Goal: Contribute content: Contribute content

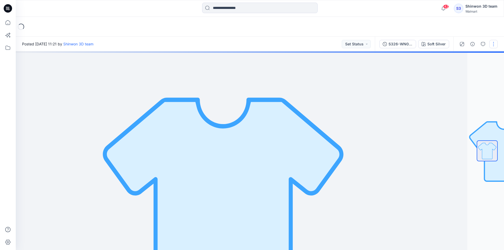
click at [495, 47] on button "button" at bounding box center [493, 44] width 8 height 8
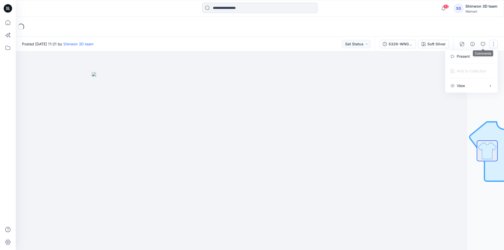
click at [496, 44] on button "button" at bounding box center [493, 44] width 8 height 8
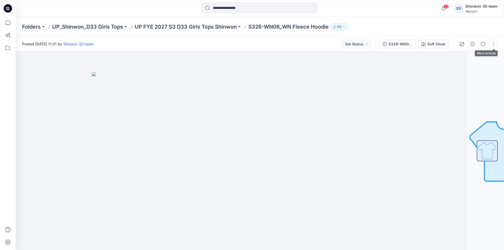
click at [492, 44] on button "button" at bounding box center [493, 44] width 8 height 8
click at [458, 69] on p "Edit" at bounding box center [460, 71] width 7 height 6
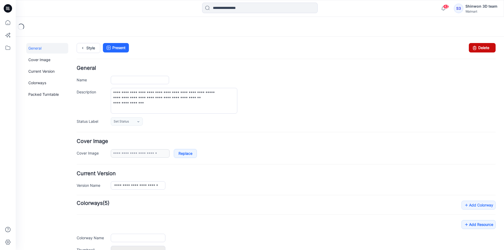
type input "**********"
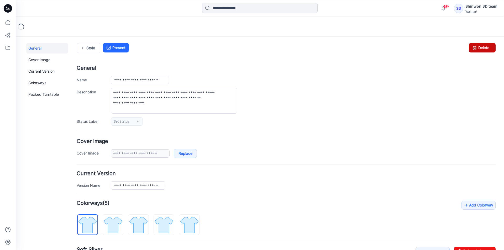
drag, startPoint x: 486, startPoint y: 46, endPoint x: 293, endPoint y: 68, distance: 194.1
click at [486, 46] on link "Delete" at bounding box center [482, 47] width 27 height 9
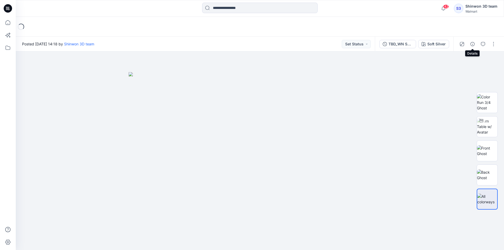
drag, startPoint x: 473, startPoint y: 45, endPoint x: 459, endPoint y: 43, distance: 14.0
click at [469, 45] on button "button" at bounding box center [472, 44] width 8 height 8
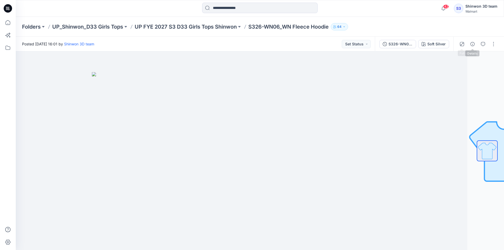
click at [471, 45] on icon "button" at bounding box center [472, 44] width 4 height 4
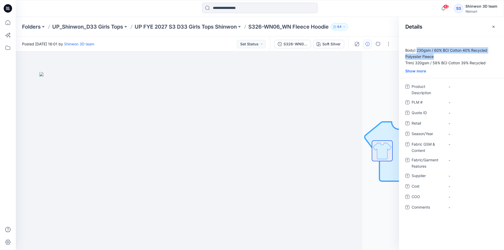
drag, startPoint x: 435, startPoint y: 56, endPoint x: 417, endPoint y: 50, distance: 18.7
click at [417, 50] on p "Body) 230gsm / 60% BCI Cotton 40% Recycled Polyester Fleece Trim) 320gsm / 58% …" at bounding box center [451, 56] width 105 height 19
copy p "230gsm / 60% BCI Cotton 40% Recycled Polyester Fleece"
click at [461, 161] on Features "-" at bounding box center [471, 160] width 46 height 6
click at [460, 148] on div "-" at bounding box center [471, 144] width 52 height 8
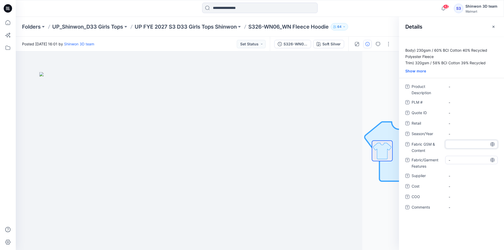
type textarea "**********"
click at [461, 161] on Features "-" at bounding box center [471, 160] width 46 height 6
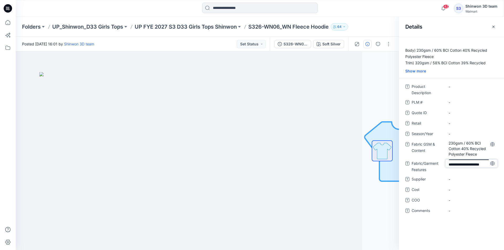
scroll to position [0, 0]
drag, startPoint x: 465, startPoint y: 165, endPoint x: 440, endPoint y: 150, distance: 29.8
click at [440, 150] on div "**********" at bounding box center [451, 151] width 92 height 139
type textarea "******"
click at [460, 178] on span "-" at bounding box center [471, 180] width 46 height 6
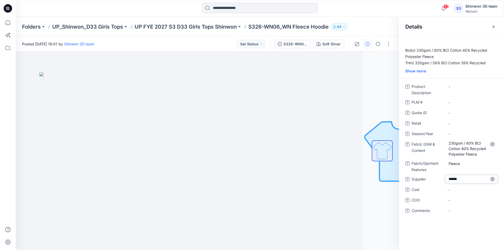
type textarea "*******"
click at [440, 166] on span "Fabric/Garment Features" at bounding box center [426, 166] width 31 height 13
drag, startPoint x: 250, startPoint y: 27, endPoint x: 331, endPoint y: 28, distance: 80.3
click at [329, 28] on p "S326-WN06_WN Fleece Hoodie" at bounding box center [288, 26] width 80 height 7
copy p "S326-WN06_WN Fleece Hoodie"
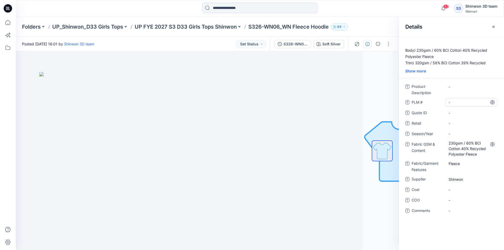
click at [461, 103] on \ "-" at bounding box center [471, 103] width 46 height 6
drag, startPoint x: 470, startPoint y: 99, endPoint x: 483, endPoint y: 113, distance: 18.9
click at [483, 113] on div "**********" at bounding box center [451, 151] width 92 height 139
type textarea "*********"
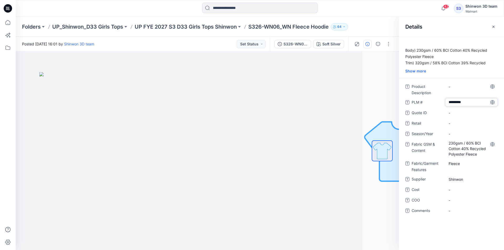
scroll to position [0, 0]
click at [466, 88] on Description "-" at bounding box center [471, 87] width 46 height 6
drag, startPoint x: 451, startPoint y: 87, endPoint x: 445, endPoint y: 86, distance: 5.9
click at [445, 86] on textarea "**********" at bounding box center [471, 86] width 52 height 8
type textarea "**********"
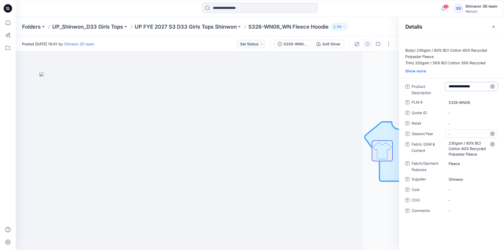
click at [458, 131] on div "-" at bounding box center [471, 134] width 52 height 8
type textarea "**********"
click at [334, 84] on div at bounding box center [170, 150] width 383 height 199
click at [330, 76] on div at bounding box center [170, 150] width 383 height 199
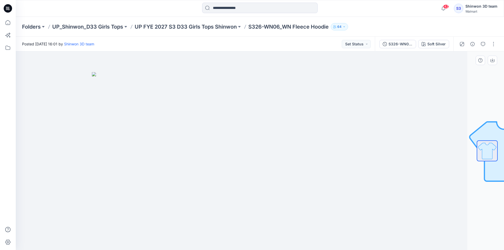
click at [163, 166] on img at bounding box center [223, 161] width 262 height 178
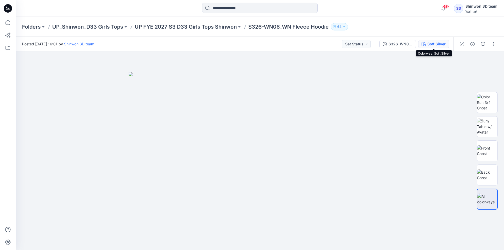
click at [426, 47] on button "Soft Silver" at bounding box center [433, 44] width 31 height 8
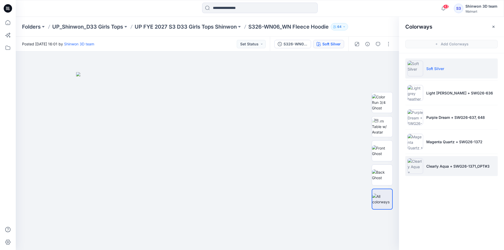
click at [448, 163] on li "Clearly Aqua + SWG26-1371_OPT#3" at bounding box center [451, 166] width 92 height 20
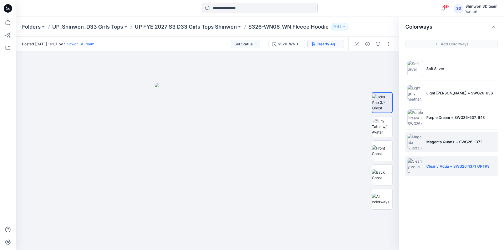
click at [451, 145] on li "Magenta Quartz + SWG26-1372" at bounding box center [451, 142] width 92 height 20
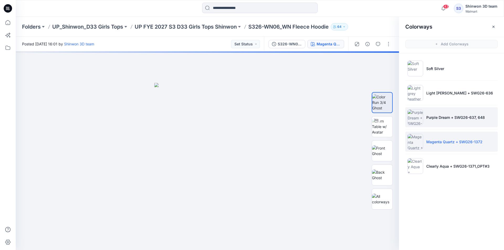
click at [450, 118] on p "Purple Dream + SWG26-637, 648" at bounding box center [455, 118] width 59 height 6
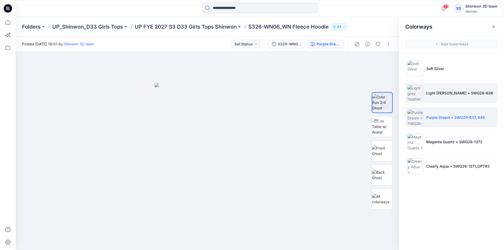
click at [442, 92] on p "Light grey heather + SWG26-636" at bounding box center [459, 93] width 67 height 6
click at [434, 115] on p "Purple Dream + SWG26-637, 648" at bounding box center [455, 118] width 59 height 6
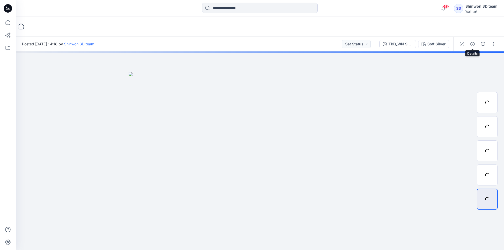
click at [483, 44] on icon "button" at bounding box center [483, 44] width 4 height 4
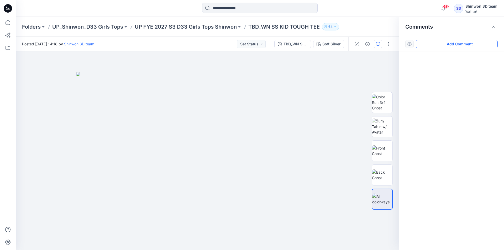
click at [445, 45] on icon "button" at bounding box center [443, 44] width 4 height 4
click at [52, 91] on div "1" at bounding box center [207, 150] width 383 height 199
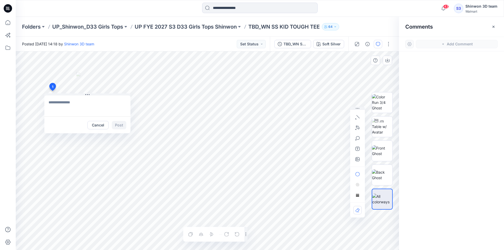
click at [79, 102] on textarea at bounding box center [87, 106] width 86 height 21
paste textarea "**********"
type textarea "**********"
click at [126, 125] on div "Cancel Post" at bounding box center [87, 125] width 86 height 17
click at [119, 125] on button "Post" at bounding box center [119, 125] width 14 height 8
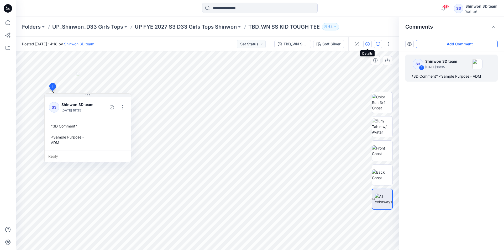
click at [365, 44] on button "button" at bounding box center [367, 44] width 8 height 8
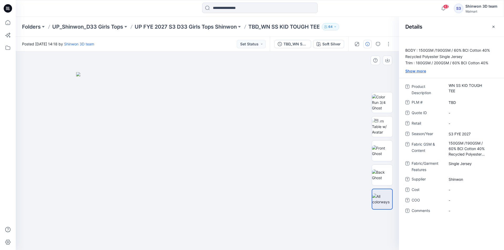
click at [411, 72] on div "Show more" at bounding box center [451, 71] width 105 height 6
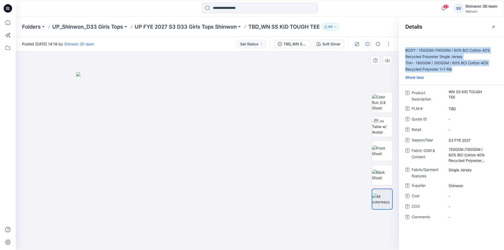
drag, startPoint x: 453, startPoint y: 69, endPoint x: 399, endPoint y: 50, distance: 57.3
click at [399, 50] on p "BODY : 150GSM /190GSM / 60% BCI Cotton 40% Recycled Polyester Single Jersey Tri…" at bounding box center [451, 59] width 105 height 25
copy p "BODY : 150GSM /190GSM / 60% BCI Cotton 40% Recycled Polyester Single Jersey Tri…"
click at [344, 70] on div at bounding box center [207, 150] width 383 height 199
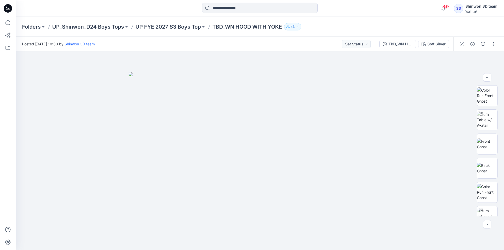
scroll to position [4, 0]
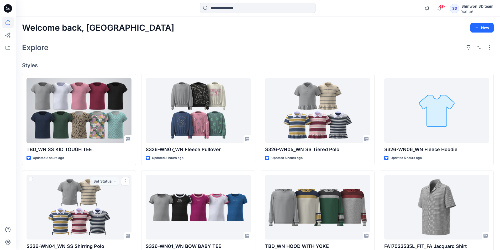
scroll to position [131, 0]
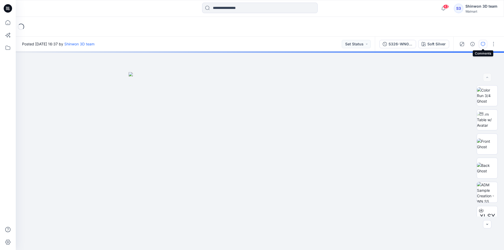
click at [483, 43] on icon "button" at bounding box center [483, 44] width 4 height 4
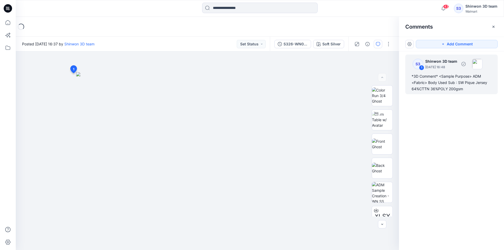
click at [442, 83] on div "*3D Comment* <Sample Purpose> ADM <Fabric> Body Used Sub : SW Pique Jersey 64%C…" at bounding box center [451, 82] width 80 height 19
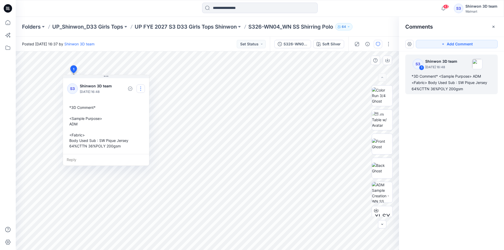
click at [139, 89] on button "button" at bounding box center [140, 89] width 8 height 8
click at [140, 101] on p "Edit comment" at bounding box center [142, 101] width 24 height 6
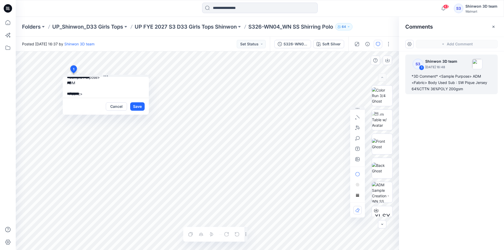
scroll to position [26, 0]
click at [77, 78] on textarea "**********" at bounding box center [106, 87] width 86 height 21
click at [50, 62] on div "**********" at bounding box center [207, 150] width 383 height 199
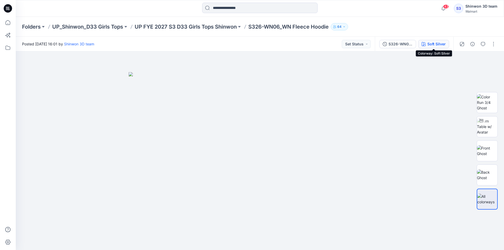
click at [430, 43] on div "Soft Silver" at bounding box center [436, 44] width 18 height 6
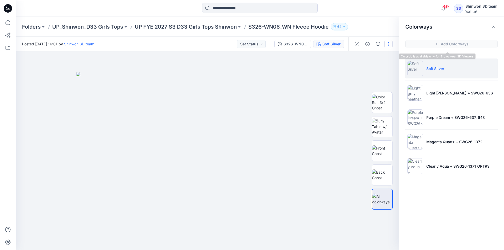
click at [389, 43] on button "button" at bounding box center [388, 44] width 8 height 8
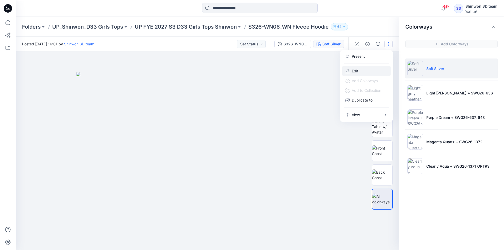
click at [357, 69] on p "Edit" at bounding box center [355, 71] width 7 height 6
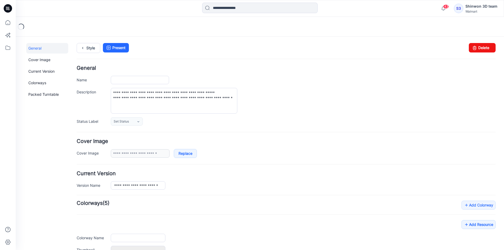
type input "**********"
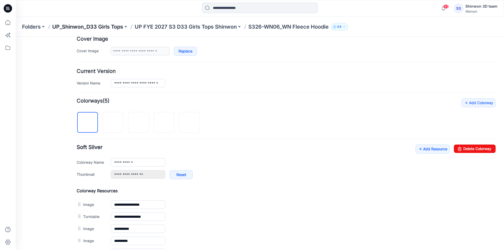
scroll to position [76, 0]
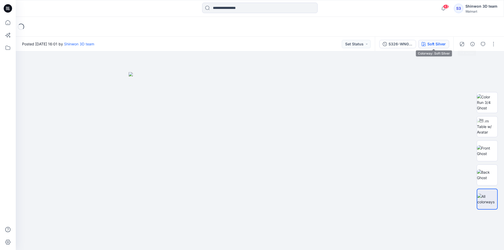
click at [436, 43] on div "Soft Silver" at bounding box center [436, 44] width 18 height 6
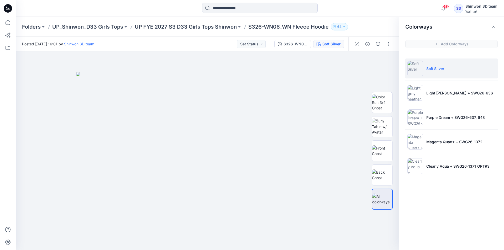
click at [436, 51] on span "Add Colorways" at bounding box center [451, 44] width 105 height 15
click at [427, 66] on p "Soft Silver" at bounding box center [435, 69] width 18 height 6
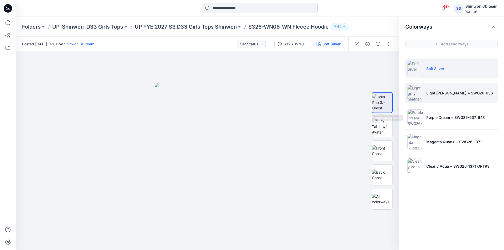
click at [435, 91] on p "Light grey heather + SWG26-636" at bounding box center [459, 93] width 67 height 6
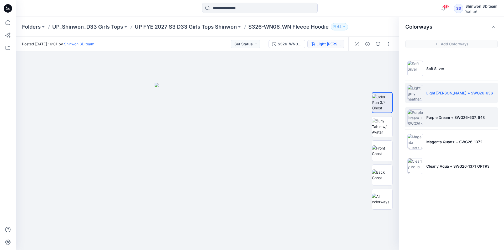
click at [450, 108] on li "Purple Dream + SWG26-637, 648" at bounding box center [451, 117] width 92 height 20
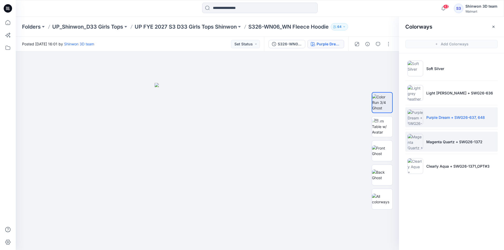
click at [442, 137] on li "Magenta Quartz + SWG26-1372" at bounding box center [451, 142] width 92 height 20
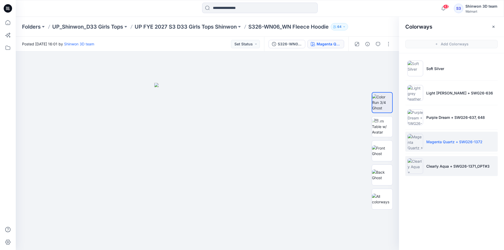
click at [443, 166] on p "Clearly Aqua + SWG26-1371_OPT#3" at bounding box center [457, 166] width 63 height 6
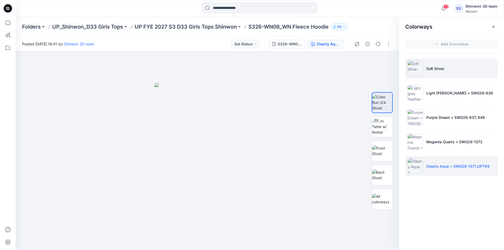
click at [430, 70] on p "Soft Silver" at bounding box center [435, 69] width 18 height 6
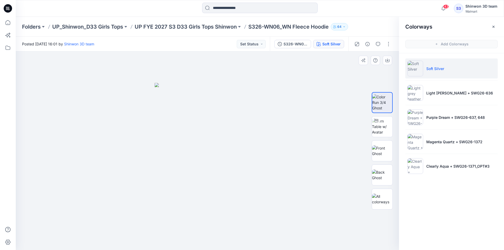
click at [136, 173] on div at bounding box center [207, 150] width 383 height 199
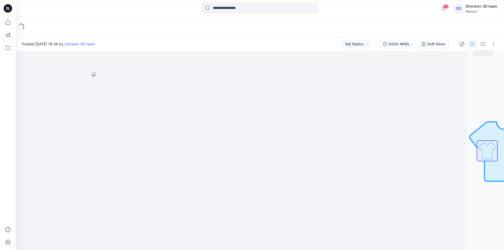
click at [475, 44] on button "button" at bounding box center [472, 44] width 8 height 8
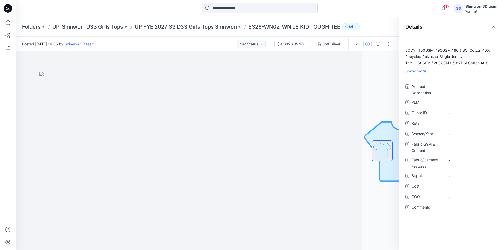
click at [462, 56] on p "BODY : 150GSM /190GSM / 60% BCI Cotton 40% Recycled Polyester Single Jersey Tri…" at bounding box center [451, 56] width 105 height 19
drag, startPoint x: 466, startPoint y: 57, endPoint x: 419, endPoint y: 50, distance: 47.5
click at [419, 50] on p "BODY : 150GSM /190GSM / 60% BCI Cotton 40% Recycled Polyester Single Jersey Tri…" at bounding box center [451, 56] width 105 height 19
copy p "150GSM /190GSM / 60% BCI Cotton 40% Recycled Polyester Single Jersey"
click at [461, 144] on Content "-" at bounding box center [471, 145] width 46 height 6
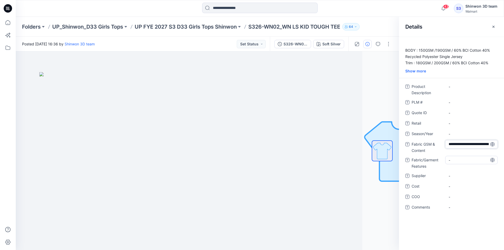
click at [457, 160] on div "-" at bounding box center [471, 160] width 52 height 8
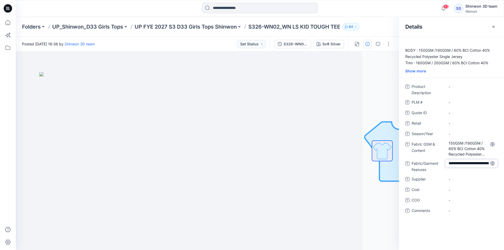
drag, startPoint x: 448, startPoint y: 165, endPoint x: 444, endPoint y: 147, distance: 17.6
click at [444, 147] on div "**********" at bounding box center [451, 151] width 92 height 139
type textarea "**********"
click at [454, 179] on span "-" at bounding box center [471, 180] width 46 height 6
type textarea "*******"
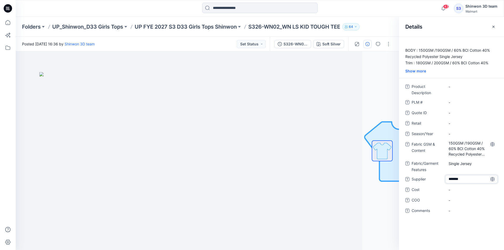
click at [429, 133] on span "Season/Year" at bounding box center [426, 134] width 31 height 7
drag, startPoint x: 250, startPoint y: 25, endPoint x: 343, endPoint y: 25, distance: 92.9
click at [340, 25] on p "S326-WN02_WN LS KID TOUGH TEE" at bounding box center [294, 26] width 92 height 7
copy p "S326-WN02_WN LS KID TOUGH TEE"
click at [455, 103] on \ "-" at bounding box center [471, 103] width 46 height 6
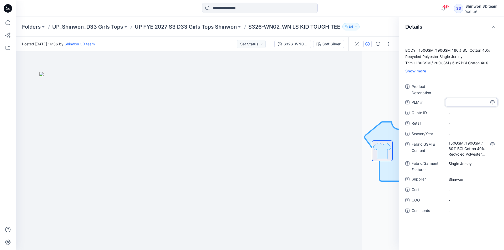
type textarea "**********"
drag, startPoint x: 469, startPoint y: 99, endPoint x: 482, endPoint y: 110, distance: 16.9
click at [482, 110] on div "**********" at bounding box center [451, 151] width 92 height 139
click at [471, 97] on div "**********" at bounding box center [451, 151] width 92 height 139
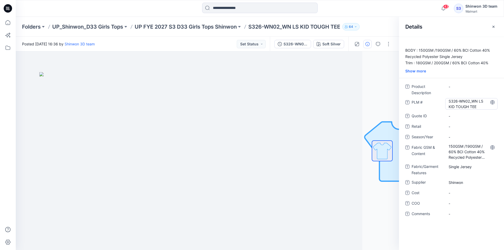
click at [477, 106] on \ "S326-WN02_WN LS KID TOUGH TEE" at bounding box center [471, 103] width 46 height 11
drag, startPoint x: 472, startPoint y: 101, endPoint x: 483, endPoint y: 114, distance: 16.4
click at [483, 114] on div "**********" at bounding box center [451, 152] width 92 height 141
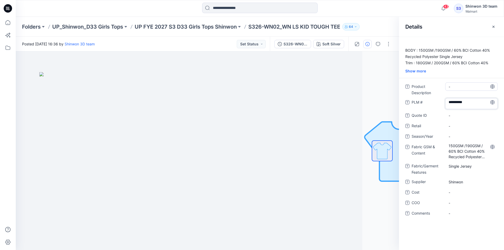
type textarea "*********"
click at [467, 89] on Description "-" at bounding box center [471, 87] width 46 height 6
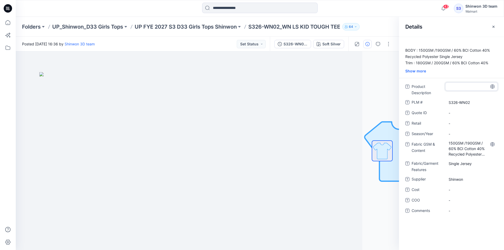
type textarea "**********"
click at [428, 94] on span "Product Description" at bounding box center [426, 89] width 31 height 13
click at [462, 134] on span "-" at bounding box center [471, 134] width 46 height 6
type textarea "**********"
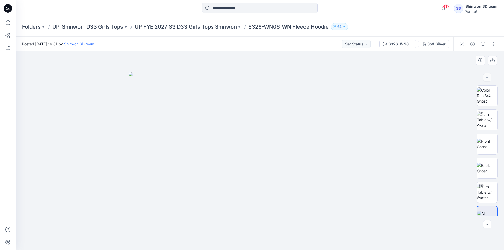
click at [92, 237] on div at bounding box center [260, 150] width 488 height 199
click at [197, 224] on img at bounding box center [260, 161] width 262 height 178
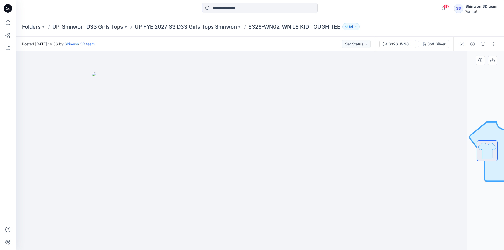
click at [164, 98] on img at bounding box center [223, 161] width 262 height 178
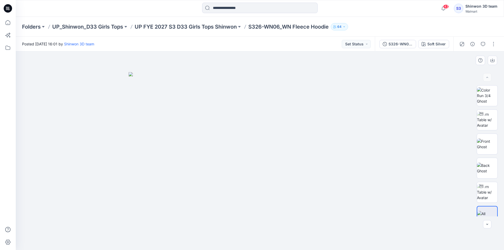
drag, startPoint x: 111, startPoint y: 199, endPoint x: 104, endPoint y: 195, distance: 7.7
click at [111, 199] on div at bounding box center [260, 150] width 488 height 199
click at [181, 226] on img at bounding box center [260, 161] width 262 height 178
click at [357, 76] on img at bounding box center [260, 161] width 262 height 178
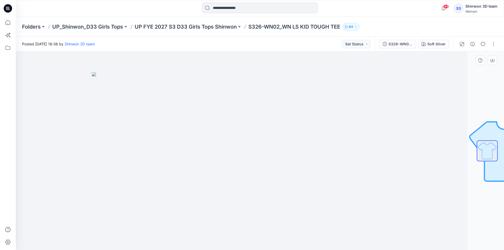
click at [167, 224] on img at bounding box center [223, 161] width 262 height 178
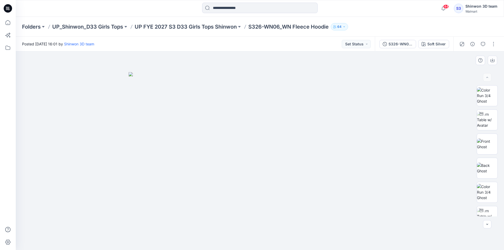
drag, startPoint x: 100, startPoint y: 225, endPoint x: 98, endPoint y: 222, distance: 3.2
click at [100, 224] on div at bounding box center [260, 150] width 488 height 199
click at [114, 196] on div at bounding box center [260, 150] width 488 height 199
click at [491, 44] on button "button" at bounding box center [493, 44] width 8 height 8
click at [460, 73] on p "Edit" at bounding box center [460, 71] width 7 height 6
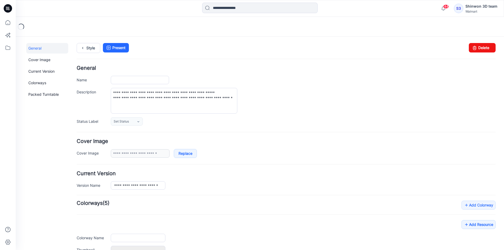
type input "**********"
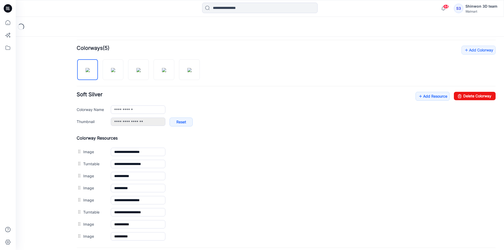
scroll to position [157, 0]
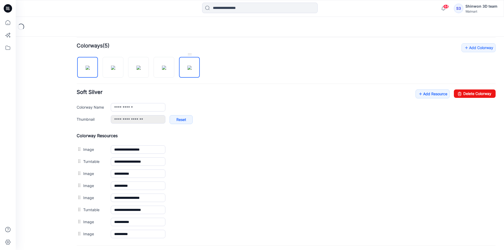
click at [192, 70] on img at bounding box center [189, 68] width 4 height 4
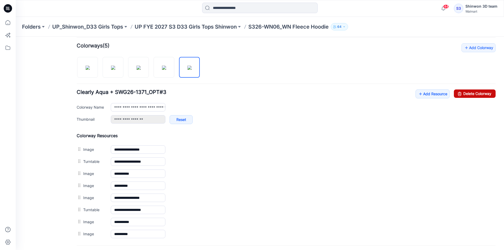
click at [476, 95] on link "Delete Colorway" at bounding box center [475, 93] width 42 height 8
click at [163, 67] on img at bounding box center [164, 68] width 4 height 4
click at [484, 92] on link "Delete Colorway" at bounding box center [475, 93] width 42 height 8
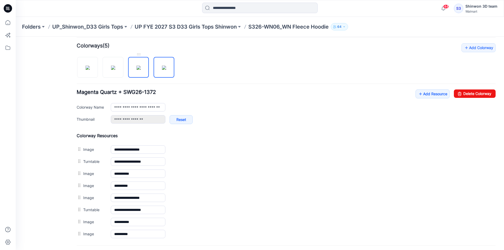
click at [141, 69] on img at bounding box center [138, 68] width 4 height 4
click at [481, 93] on link "Delete Colorway" at bounding box center [475, 93] width 42 height 8
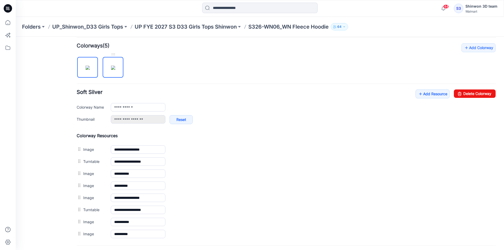
click at [115, 66] on img at bounding box center [113, 68] width 4 height 4
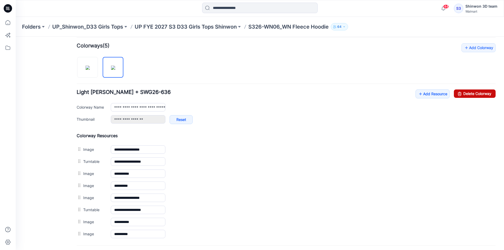
click at [472, 94] on link "Delete Colorway" at bounding box center [475, 93] width 42 height 8
click at [90, 66] on img at bounding box center [88, 68] width 4 height 4
type input "**********"
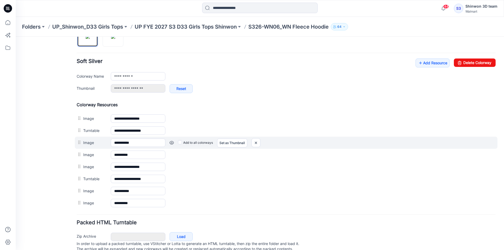
scroll to position [208, 0]
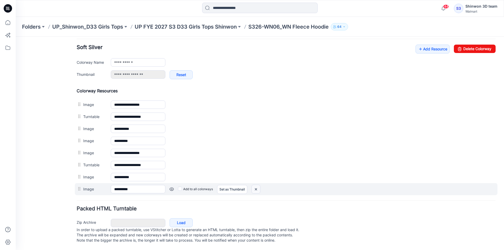
click at [255, 185] on img at bounding box center [256, 189] width 8 height 9
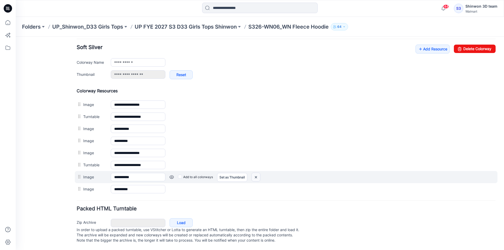
scroll to position [196, 0]
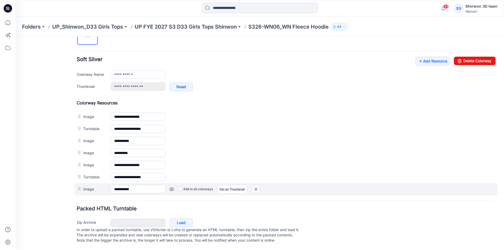
click at [256, 185] on img at bounding box center [256, 189] width 8 height 9
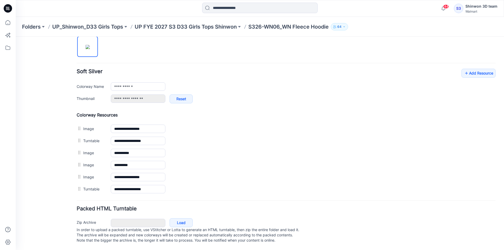
click at [16, 37] on img at bounding box center [16, 37] width 0 height 0
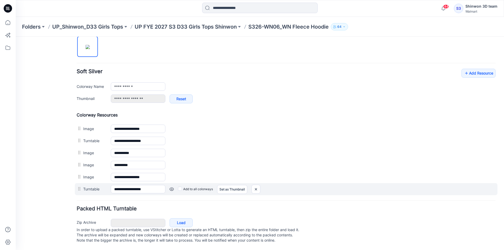
scroll to position [171, 0]
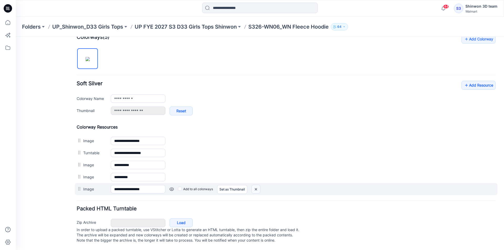
click at [257, 185] on img at bounding box center [256, 189] width 8 height 9
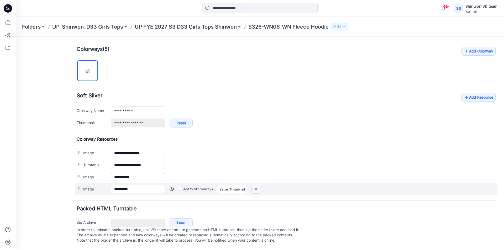
click at [257, 185] on img at bounding box center [256, 189] width 8 height 9
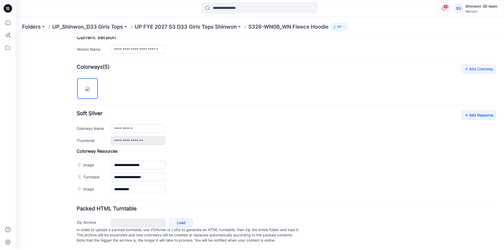
scroll to position [141, 0]
click at [16, 37] on img at bounding box center [16, 37] width 0 height 0
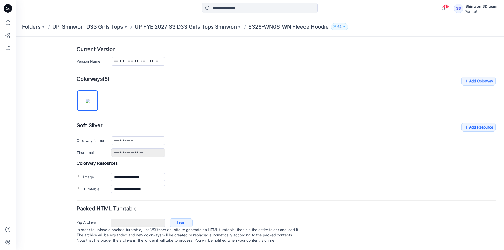
scroll to position [129, 0]
click at [16, 37] on img at bounding box center [16, 37] width 0 height 0
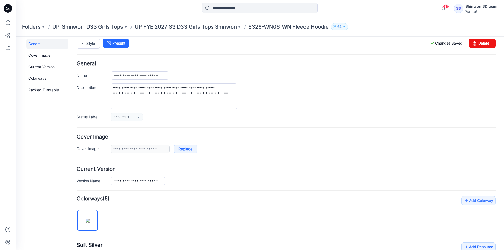
scroll to position [0, 0]
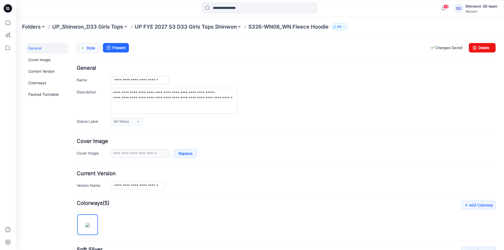
click at [93, 49] on link "Style" at bounding box center [89, 48] width 24 height 10
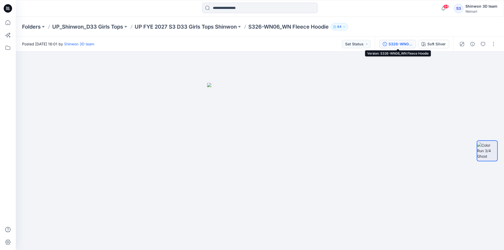
click at [405, 44] on div "S326-WN06_WN Fleece Hoodie" at bounding box center [400, 44] width 24 height 6
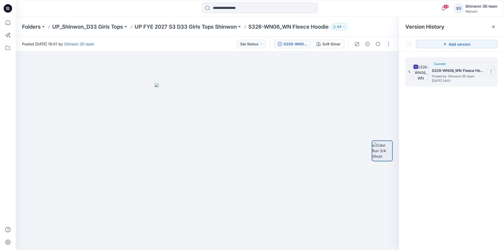
click at [490, 71] on icon at bounding box center [491, 71] width 4 height 4
click at [325, 94] on div at bounding box center [207, 150] width 383 height 199
click at [209, 234] on div at bounding box center [207, 150] width 383 height 199
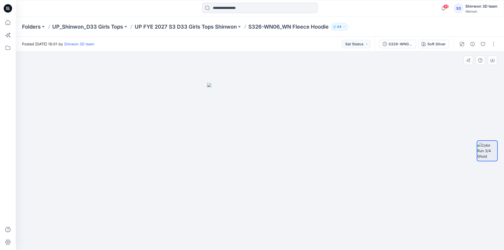
click at [373, 90] on div at bounding box center [260, 150] width 488 height 199
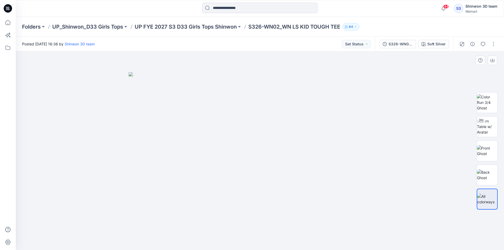
drag, startPoint x: 91, startPoint y: 190, endPoint x: 85, endPoint y: 192, distance: 6.4
click at [92, 191] on div at bounding box center [260, 150] width 488 height 199
click at [321, 66] on div at bounding box center [260, 150] width 488 height 199
drag, startPoint x: 471, startPoint y: 45, endPoint x: 468, endPoint y: 45, distance: 2.6
click at [471, 45] on icon "button" at bounding box center [472, 44] width 4 height 4
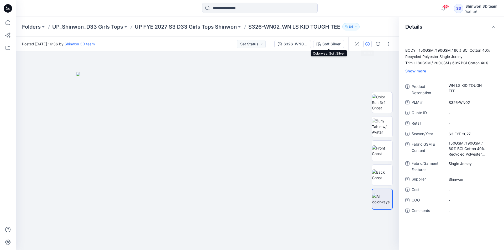
drag, startPoint x: 331, startPoint y: 45, endPoint x: 329, endPoint y: 36, distance: 9.3
click at [331, 45] on div "Soft Silver" at bounding box center [331, 44] width 18 height 6
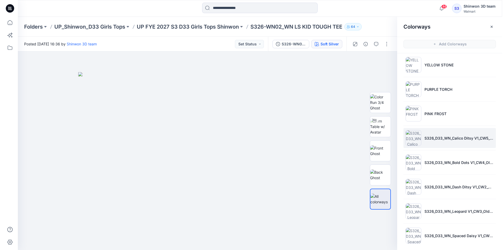
scroll to position [154, 0]
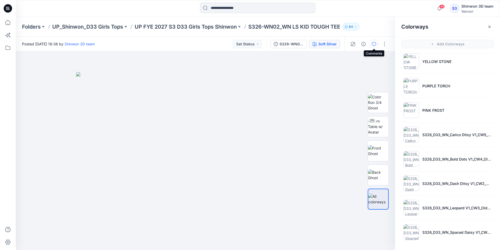
drag, startPoint x: 371, startPoint y: 44, endPoint x: 410, endPoint y: 47, distance: 39.3
click at [372, 44] on button "button" at bounding box center [374, 44] width 8 height 8
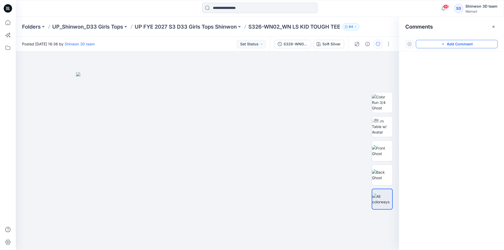
drag, startPoint x: 436, startPoint y: 45, endPoint x: 154, endPoint y: 62, distance: 281.8
click at [432, 45] on button "Add Comment" at bounding box center [457, 44] width 82 height 8
click at [69, 73] on div "1" at bounding box center [207, 150] width 383 height 199
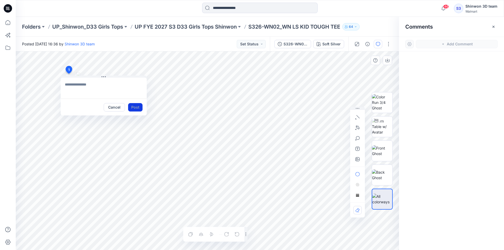
paste textarea "**********"
type textarea "**********"
click at [137, 106] on button "Post" at bounding box center [135, 107] width 14 height 8
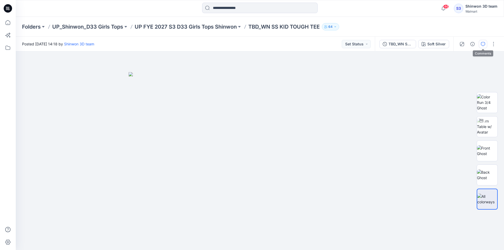
click at [479, 42] on button "button" at bounding box center [483, 44] width 8 height 8
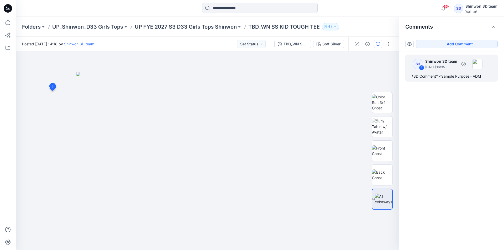
click at [436, 68] on p "September 16, 2025 16:35" at bounding box center [441, 67] width 32 height 5
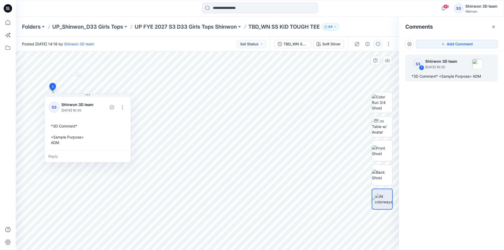
click at [58, 144] on div "*3D Comment* <Sample Purpose> ADM" at bounding box center [88, 134] width 78 height 26
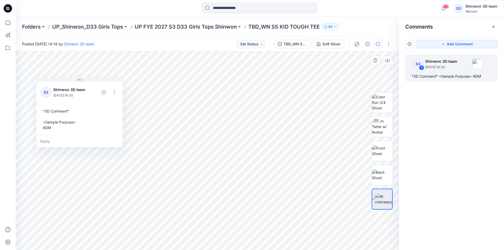
drag, startPoint x: 59, startPoint y: 143, endPoint x: 50, endPoint y: 129, distance: 16.6
click at [50, 129] on div "*3D Comment* <Sample Purpose> ADM" at bounding box center [80, 119] width 78 height 26
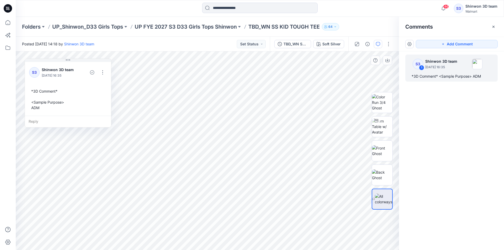
drag, startPoint x: 50, startPoint y: 129, endPoint x: 39, endPoint y: 110, distance: 21.8
click at [39, 110] on div "*3D Comment* <Sample Purpose> ADM" at bounding box center [68, 99] width 78 height 26
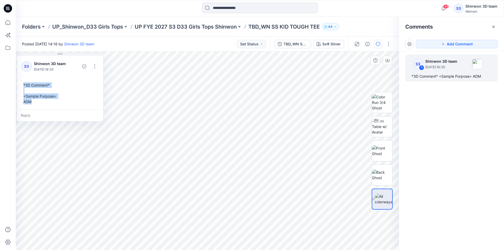
drag, startPoint x: 38, startPoint y: 110, endPoint x: 21, endPoint y: 78, distance: 36.2
click at [21, 78] on div "S3 Shinwon 3D team September 16, 2025 16:35 *3D Comment* <Sample Purpose> ADM" at bounding box center [60, 82] width 86 height 55
copy div "*3D Comment* <Sample Purpose> ADM"
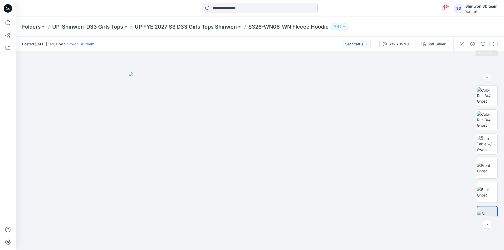
click at [491, 45] on button "button" at bounding box center [493, 44] width 8 height 8
click at [462, 69] on p "Edit" at bounding box center [460, 71] width 7 height 6
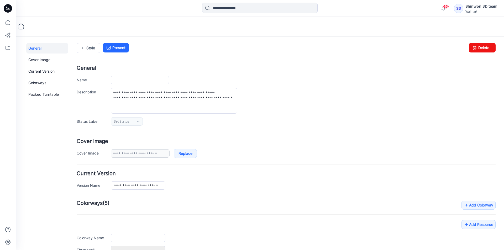
type input "**********"
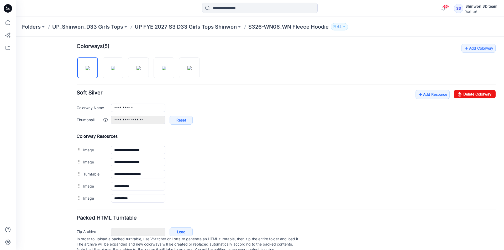
scroll to position [157, 0]
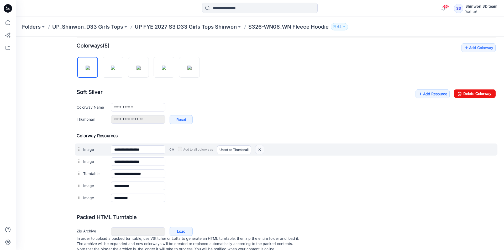
click at [260, 150] on img at bounding box center [259, 149] width 8 height 9
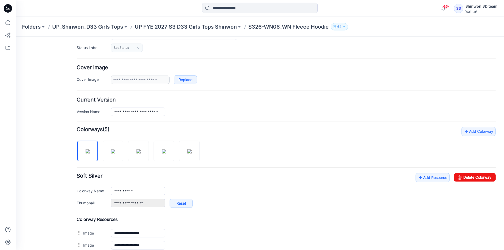
scroll to position [0, 0]
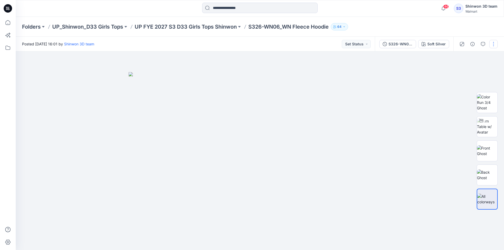
click at [494, 43] on button "button" at bounding box center [493, 44] width 8 height 8
click at [458, 70] on p "Edit" at bounding box center [460, 71] width 7 height 6
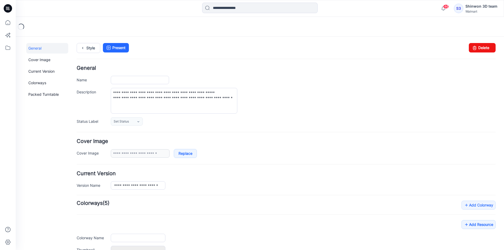
type input "**********"
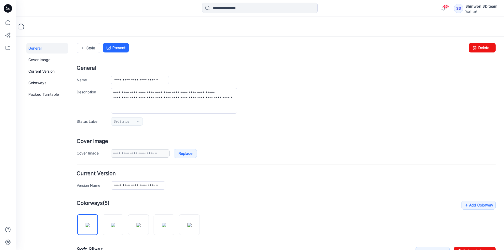
scroll to position [105, 0]
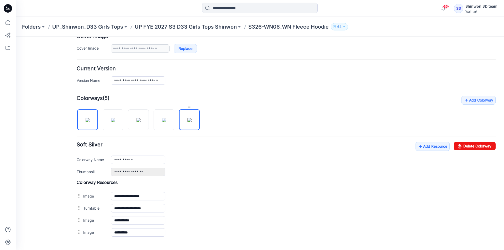
click at [192, 118] on img at bounding box center [189, 120] width 4 height 4
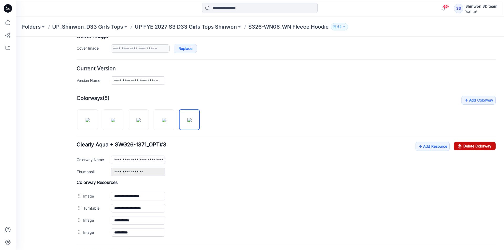
click at [487, 143] on link "Delete Colorway" at bounding box center [475, 146] width 42 height 8
click at [166, 118] on img at bounding box center [164, 120] width 4 height 4
click at [483, 149] on link "Delete Colorway" at bounding box center [475, 146] width 42 height 8
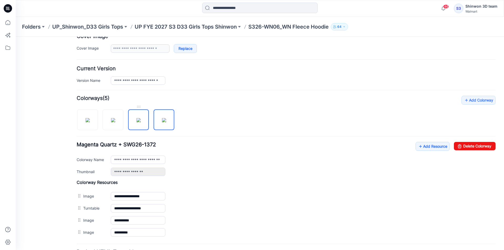
click at [136, 120] on img at bounding box center [138, 120] width 4 height 4
click at [474, 147] on link "Delete Colorway" at bounding box center [475, 146] width 42 height 8
drag, startPoint x: 112, startPoint y: 120, endPoint x: 246, endPoint y: 127, distance: 134.0
click at [113, 120] on img at bounding box center [113, 120] width 4 height 4
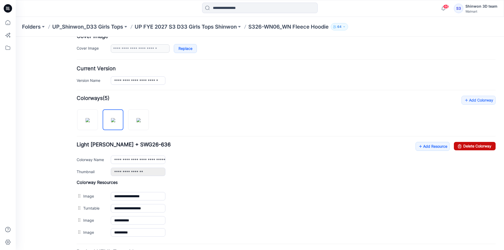
click at [477, 146] on link "Delete Colorway" at bounding box center [475, 146] width 42 height 8
click at [87, 120] on img at bounding box center [88, 120] width 4 height 4
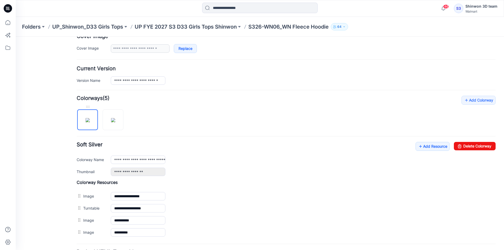
type input "**********"
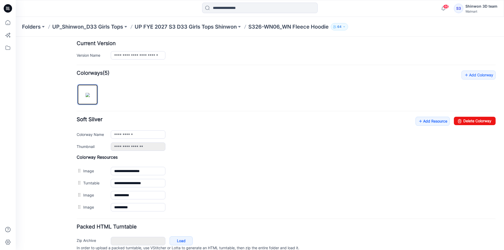
scroll to position [154, 0]
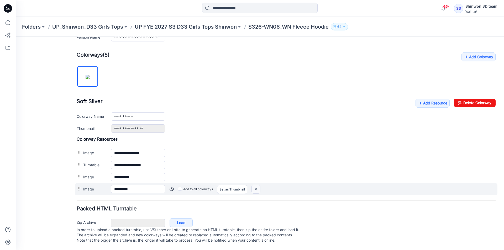
click at [259, 185] on img at bounding box center [256, 189] width 8 height 9
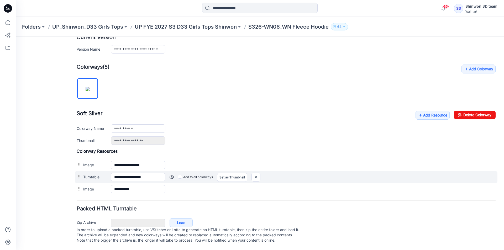
scroll to position [141, 0]
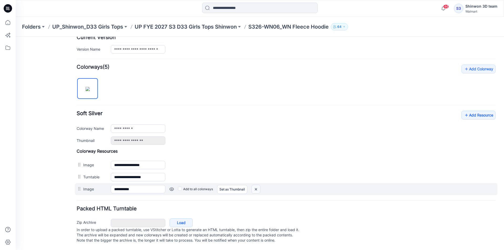
click at [257, 185] on img at bounding box center [256, 189] width 8 height 9
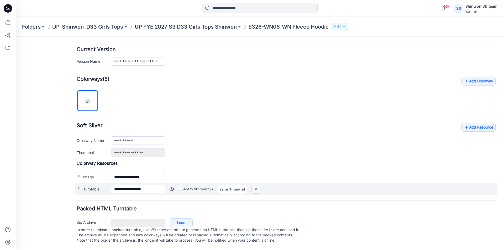
scroll to position [129, 0]
click at [255, 185] on img at bounding box center [256, 189] width 8 height 9
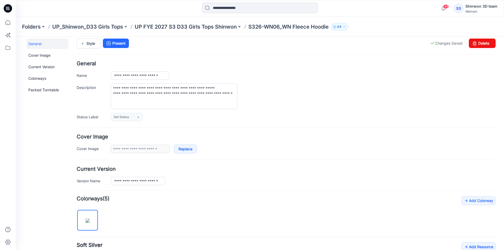
scroll to position [0, 0]
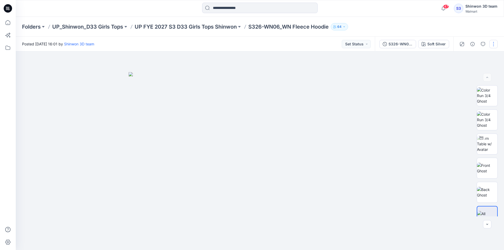
click at [494, 42] on button "button" at bounding box center [493, 44] width 8 height 8
click at [460, 70] on p "Edit" at bounding box center [460, 71] width 7 height 6
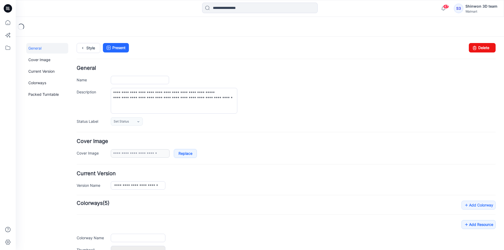
type input "**********"
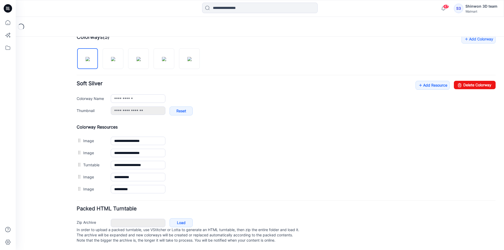
scroll to position [171, 0]
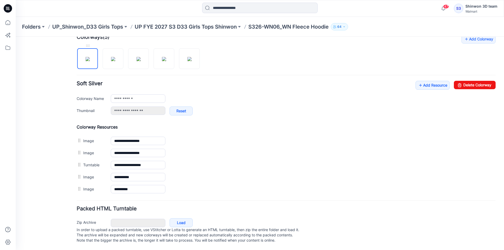
click at [86, 57] on img at bounding box center [88, 59] width 4 height 4
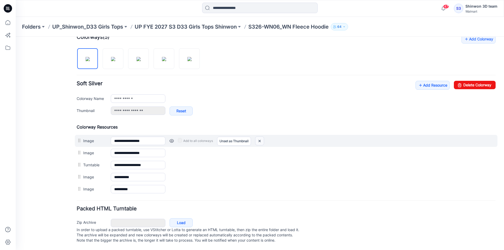
drag, startPoint x: 264, startPoint y: 136, endPoint x: 297, endPoint y: 65, distance: 78.0
click at [264, 137] on img at bounding box center [259, 141] width 8 height 9
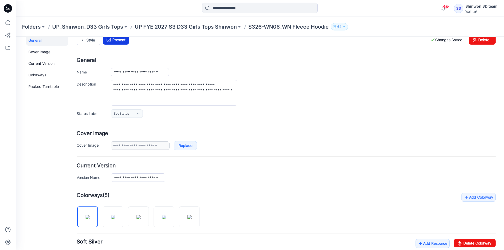
scroll to position [0, 0]
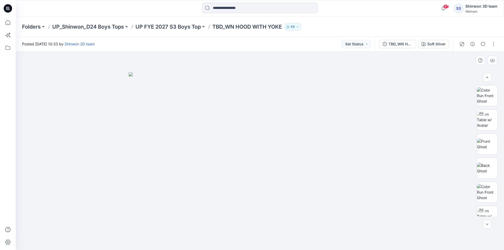
scroll to position [4, 0]
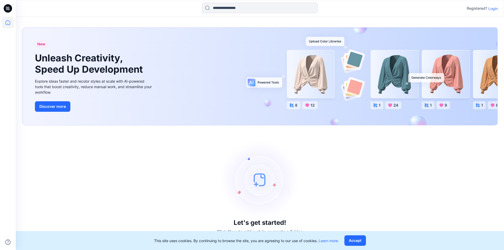
click at [490, 7] on p "Login" at bounding box center [492, 9] width 9 height 6
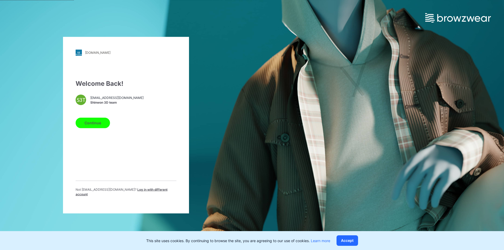
click at [101, 124] on button "Continue" at bounding box center [93, 123] width 34 height 10
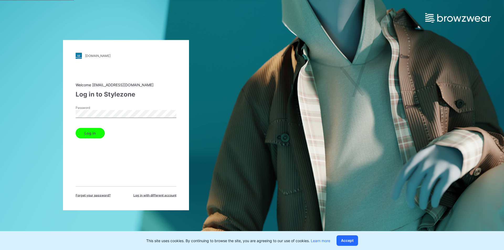
click at [98, 133] on button "Log in" at bounding box center [90, 133] width 29 height 10
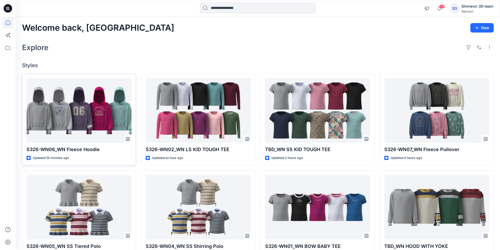
click at [236, 50] on div "Explore" at bounding box center [258, 47] width 472 height 13
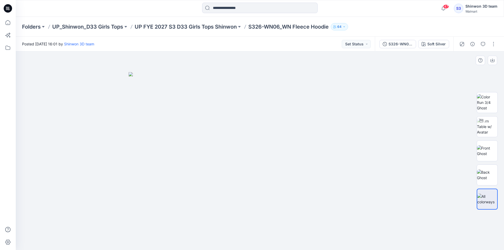
click at [451, 99] on div at bounding box center [260, 150] width 488 height 199
click at [470, 44] on icon "button" at bounding box center [472, 44] width 4 height 4
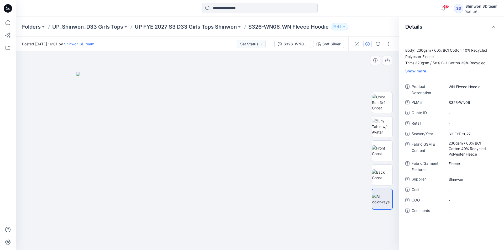
drag, startPoint x: 204, startPoint y: 230, endPoint x: 191, endPoint y: 242, distance: 17.6
click at [204, 230] on div at bounding box center [207, 150] width 383 height 199
click at [262, 214] on img at bounding box center [207, 161] width 262 height 178
drag, startPoint x: 139, startPoint y: 224, endPoint x: 132, endPoint y: 219, distance: 8.2
click at [139, 224] on img at bounding box center [207, 161] width 262 height 178
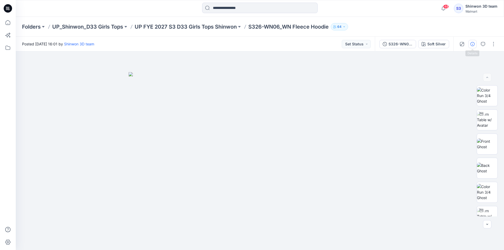
click at [472, 41] on button "button" at bounding box center [472, 44] width 8 height 8
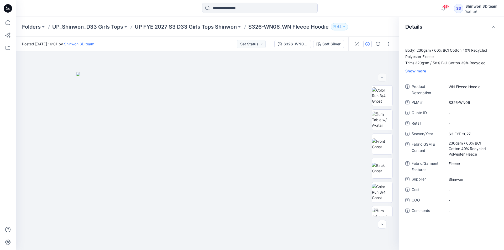
click at [141, 0] on div "48 Notifications Your style S326-WN06_WN Fleece Hoodie is ready 14 minutes ago …" at bounding box center [260, 8] width 488 height 17
click at [380, 43] on icon "button" at bounding box center [378, 44] width 4 height 4
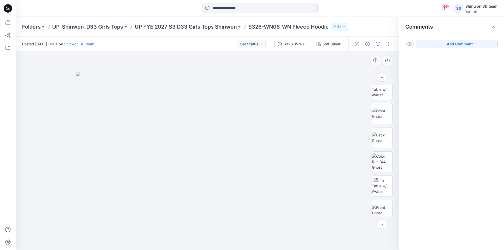
drag, startPoint x: 451, startPoint y: 45, endPoint x: 235, endPoint y: 62, distance: 216.4
click at [447, 45] on button "Add Comment" at bounding box center [457, 44] width 82 height 8
click at [46, 78] on div "1" at bounding box center [207, 150] width 383 height 199
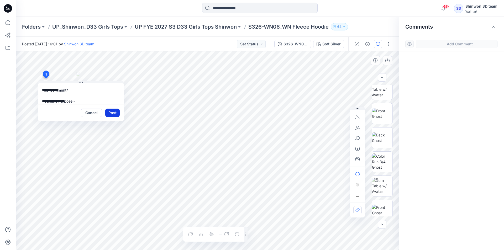
click at [111, 113] on button "Post" at bounding box center [112, 113] width 14 height 8
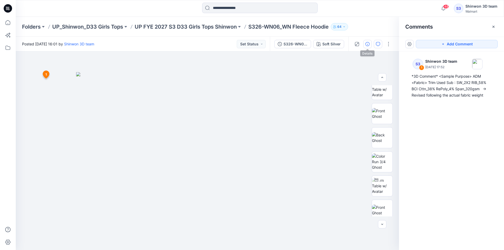
click at [368, 43] on icon "button" at bounding box center [367, 44] width 4 height 4
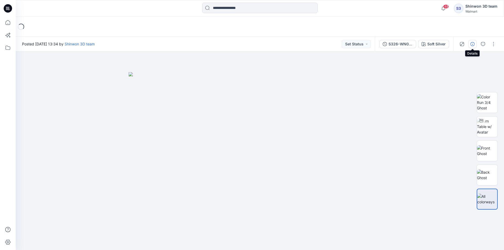
click at [476, 44] on button "button" at bounding box center [472, 44] width 8 height 8
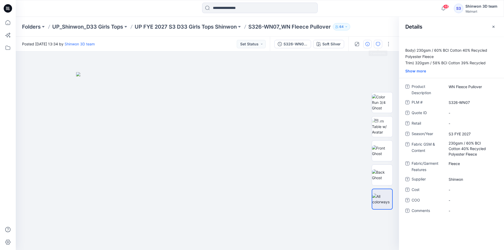
click at [381, 42] on button "button" at bounding box center [378, 44] width 8 height 8
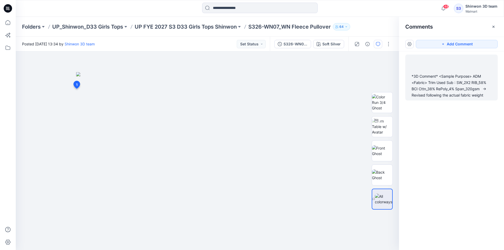
click at [435, 80] on div "*3D Comment* <Sample Purpose> ADM <Fabric> Trim Used Sub : SW_2X2 RIB_58% BCI C…" at bounding box center [451, 85] width 80 height 25
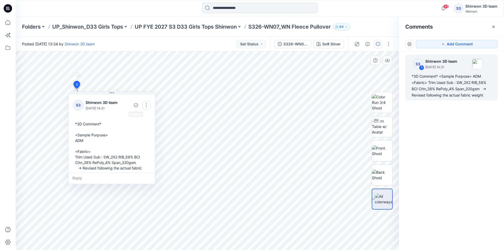
drag, startPoint x: 149, startPoint y: 106, endPoint x: 146, endPoint y: 108, distance: 3.5
click at [149, 106] on button "button" at bounding box center [146, 105] width 8 height 8
click at [143, 118] on p "Edit comment" at bounding box center [148, 118] width 24 height 6
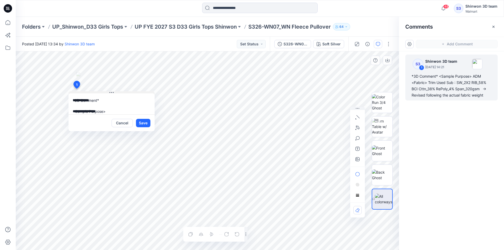
click at [41, 61] on div "**********" at bounding box center [207, 150] width 383 height 199
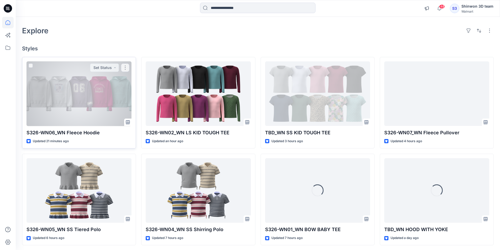
scroll to position [26, 0]
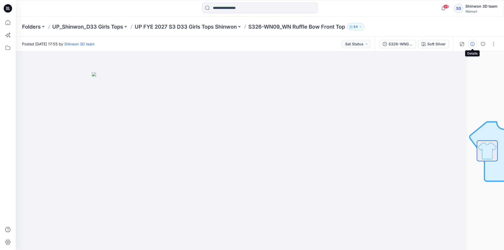
click at [469, 43] on button "button" at bounding box center [472, 44] width 8 height 8
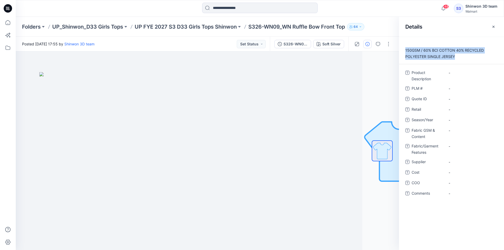
drag, startPoint x: 455, startPoint y: 56, endPoint x: 402, endPoint y: 51, distance: 53.1
click at [402, 51] on p "150GSM / 60% BCI COTTON 40% RECYCLED POLYESTER SINGLE JERSEY" at bounding box center [451, 53] width 105 height 13
copy p "150GSM / 60% BCI COTTON 40% RECYCLED POLYESTER SINGLE JERSEY"
click at [458, 129] on Content "-" at bounding box center [471, 131] width 46 height 6
type textarea "**********"
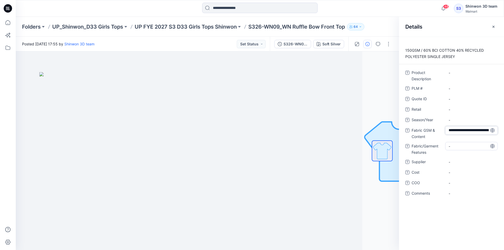
scroll to position [20, 0]
click at [459, 145] on div "Product Description - PLM # - Quote ID - Retail - Season/Year - Fabric GSM & Co…" at bounding box center [451, 137] width 92 height 139
click at [460, 149] on Features "-" at bounding box center [471, 150] width 46 height 6
drag, startPoint x: 471, startPoint y: 146, endPoint x: 439, endPoint y: 129, distance: 35.8
click at [439, 129] on div "**********" at bounding box center [451, 137] width 92 height 139
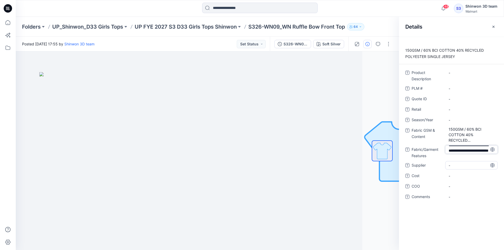
type textarea "**********"
click at [462, 165] on span "-" at bounding box center [471, 166] width 46 height 6
type textarea "*"
type textarea "*******"
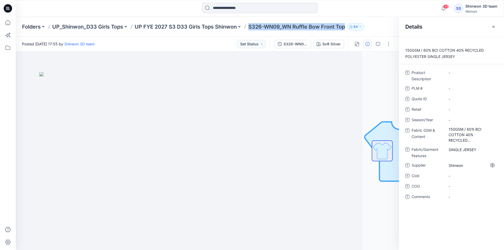
drag, startPoint x: 255, startPoint y: 27, endPoint x: 347, endPoint y: 28, distance: 91.6
click at [345, 28] on p "S326-WN09_WN Ruffle Bow Front Top" at bounding box center [296, 26] width 97 height 7
copy p "S326-WN09_WN Ruffle Bow Front Top"
click at [453, 88] on \ "-" at bounding box center [471, 89] width 46 height 6
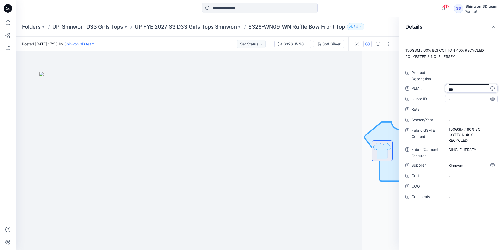
drag, startPoint x: 471, startPoint y: 85, endPoint x: 495, endPoint y: 99, distance: 28.1
click at [495, 99] on div "**********" at bounding box center [451, 137] width 92 height 139
type textarea "*********"
click at [464, 75] on Description "-" at bounding box center [471, 73] width 46 height 6
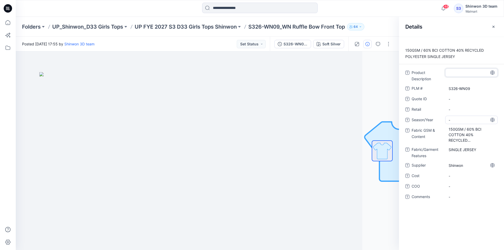
type textarea "**********"
click at [454, 120] on span "-" at bounding box center [471, 120] width 46 height 6
type textarea "**********"
click at [357, 79] on div at bounding box center [170, 150] width 383 height 199
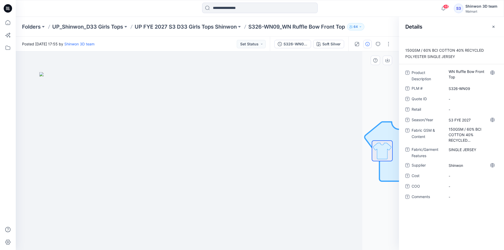
click at [307, 90] on div at bounding box center [170, 150] width 383 height 199
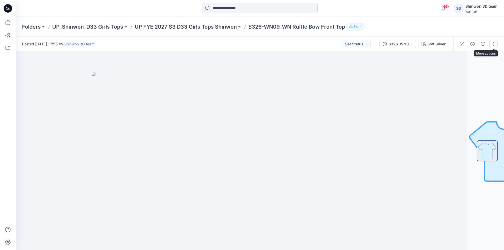
click at [493, 42] on button "button" at bounding box center [493, 44] width 8 height 8
click at [465, 69] on button "Edit" at bounding box center [471, 71] width 48 height 10
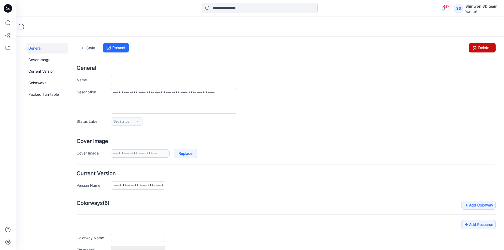
type input "**********"
drag, startPoint x: 479, startPoint y: 49, endPoint x: 293, endPoint y: 70, distance: 187.2
click at [479, 49] on link "Delete" at bounding box center [482, 47] width 27 height 9
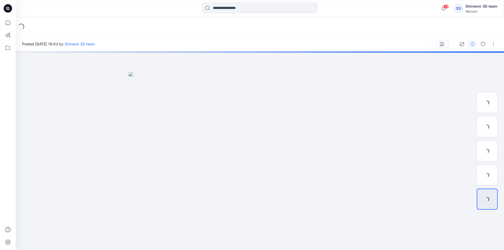
click at [472, 44] on icon "button" at bounding box center [472, 44] width 4 height 4
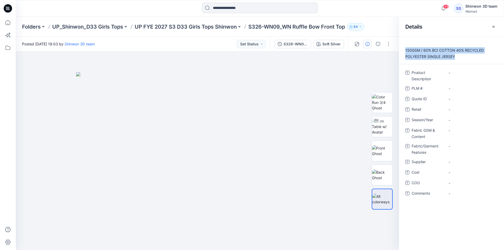
drag, startPoint x: 457, startPoint y: 57, endPoint x: 399, endPoint y: 51, distance: 58.0
click at [399, 51] on p "150GSM / 60% BCI COTTON 40% RECYCLED POLYESTER SINGLE JERSEY" at bounding box center [451, 53] width 105 height 13
copy p "150GSM / 60% BCI COTTON 40% RECYCLED POLYESTER SINGLE JERSEY"
click at [456, 130] on Content "-" at bounding box center [471, 131] width 46 height 6
type textarea "**********"
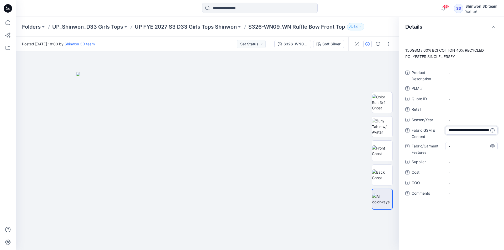
scroll to position [20, 0]
click at [458, 146] on div "-" at bounding box center [471, 146] width 52 height 8
click at [471, 147] on textarea "**********" at bounding box center [471, 149] width 52 height 8
click at [471, 149] on textarea "**********" at bounding box center [471, 149] width 52 height 8
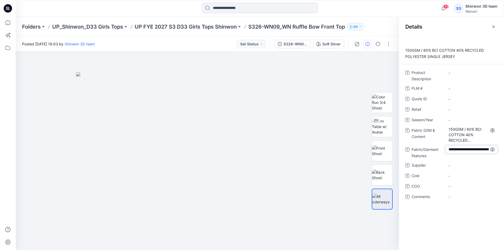
drag, startPoint x: 449, startPoint y: 147, endPoint x: 484, endPoint y: 148, distance: 34.9
click at [484, 148] on textarea "**********" at bounding box center [471, 149] width 52 height 8
drag, startPoint x: 473, startPoint y: 150, endPoint x: 439, endPoint y: 147, distance: 34.5
click at [439, 147] on div "**********" at bounding box center [451, 152] width 92 height 14
drag, startPoint x: 458, startPoint y: 146, endPoint x: 430, endPoint y: 143, distance: 28.2
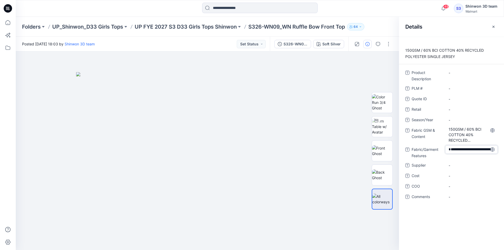
click at [420, 143] on div "**********" at bounding box center [451, 137] width 92 height 139
drag, startPoint x: 471, startPoint y: 149, endPoint x: 412, endPoint y: 134, distance: 60.7
click at [408, 134] on div "**********" at bounding box center [451, 137] width 92 height 139
type textarea "**********"
click at [456, 163] on span "-" at bounding box center [471, 166] width 46 height 6
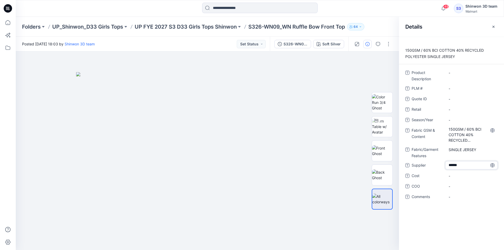
type textarea "*******"
drag, startPoint x: 347, startPoint y: 27, endPoint x: 250, endPoint y: 25, distance: 97.4
click at [250, 25] on div "Folders UP_Shinwon_D33 Girls Tops UP FYE 2027 S3 D33 Girls Tops Shinwon S326-WN…" at bounding box center [239, 26] width 435 height 7
copy p "S326-WN09_WN Ruffle Bow Front Top"
click at [464, 86] on \ "-" at bounding box center [471, 89] width 46 height 6
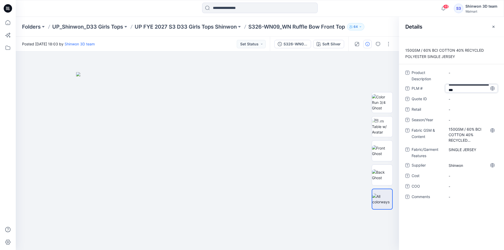
scroll to position [4, 0]
drag, startPoint x: 473, startPoint y: 86, endPoint x: 500, endPoint y: 98, distance: 30.1
click at [500, 98] on div "**********" at bounding box center [451, 137] width 105 height 139
type textarea "*********"
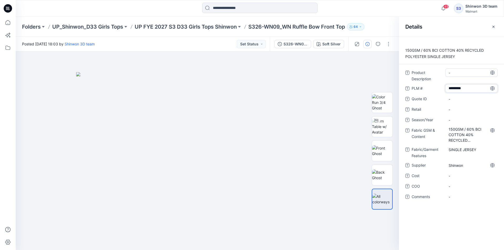
click at [469, 76] on div "-" at bounding box center [471, 72] width 52 height 8
type textarea "**********"
click at [455, 118] on span "-" at bounding box center [471, 120] width 46 height 6
type textarea "**********"
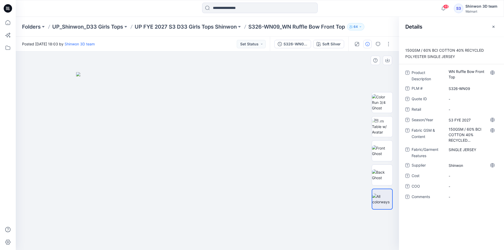
click at [335, 90] on img at bounding box center [207, 161] width 262 height 178
click at [380, 46] on button "button" at bounding box center [378, 44] width 8 height 8
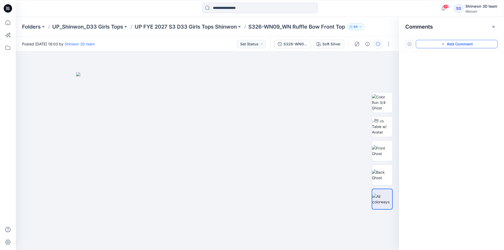
drag, startPoint x: 437, startPoint y: 46, endPoint x: 174, endPoint y: 64, distance: 264.1
click at [437, 46] on button "Add Comment" at bounding box center [457, 44] width 82 height 8
click at [44, 75] on div "1" at bounding box center [207, 150] width 383 height 199
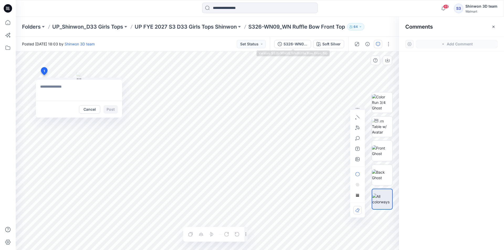
paste textarea "**********"
type textarea "**********"
click at [114, 106] on button "Post" at bounding box center [110, 109] width 14 height 8
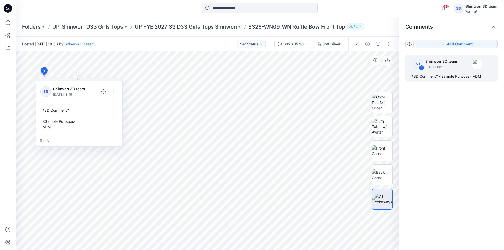
click at [57, 250] on html "49 Notifications Your style S326-WN09_WN Ruffle Bow Front Top is ready 1 minute…" at bounding box center [252, 125] width 504 height 250
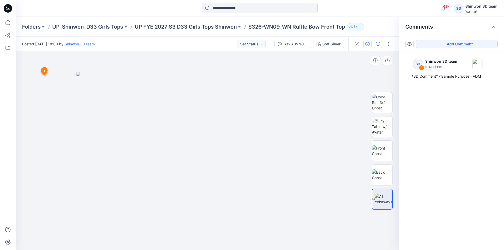
click at [365, 46] on button "button" at bounding box center [367, 44] width 8 height 8
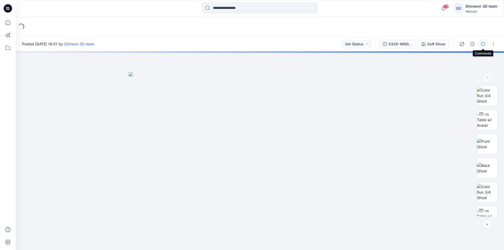
click at [483, 43] on icon "button" at bounding box center [483, 44] width 4 height 4
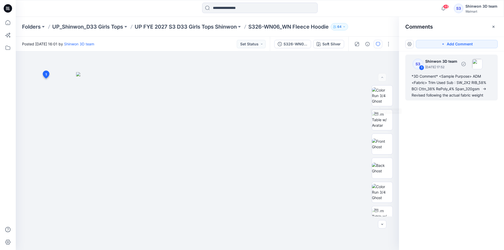
click at [443, 84] on div "*3D Comment* <Sample Purpose> ADM <Fabric> Trim Used Sub : SW_2X2 RIB_58% BCI C…" at bounding box center [451, 85] width 80 height 25
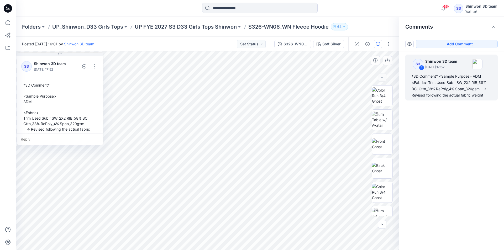
drag, startPoint x: 54, startPoint y: 130, endPoint x: 26, endPoint y: 75, distance: 62.1
click at [26, 75] on div "S3 Shinwon 3D team [DATE] 17:52 *3D Comment* <Sample Purpose> ADM <Fabric> Trim…" at bounding box center [60, 99] width 86 height 88
click at [17, 83] on div "2 1 S3 Shinwon 3D team [DATE] 17:52 *3D Comment* <Sample Purpose> ADM <Fabric> …" at bounding box center [207, 150] width 383 height 199
click at [48, 100] on div "*3D Comment* <Sample Purpose> ADM <Fabric> Trim Used Sub : SW_2X2 RIB_58% BCI C…" at bounding box center [60, 109] width 78 height 59
drag, startPoint x: 31, startPoint y: 101, endPoint x: 20, endPoint y: 84, distance: 20.6
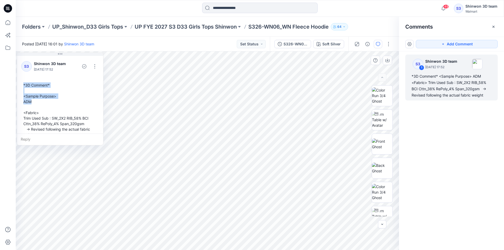
click at [20, 84] on div "S3 Shinwon 3D team [DATE] 17:52 *3D Comment* <Sample Purpose> ADM <Fabric> Trim…" at bounding box center [60, 99] width 86 height 88
copy div "*3D Comment* <Sample Purpose> ADM"
